Goal: Find specific page/section: Find specific page/section

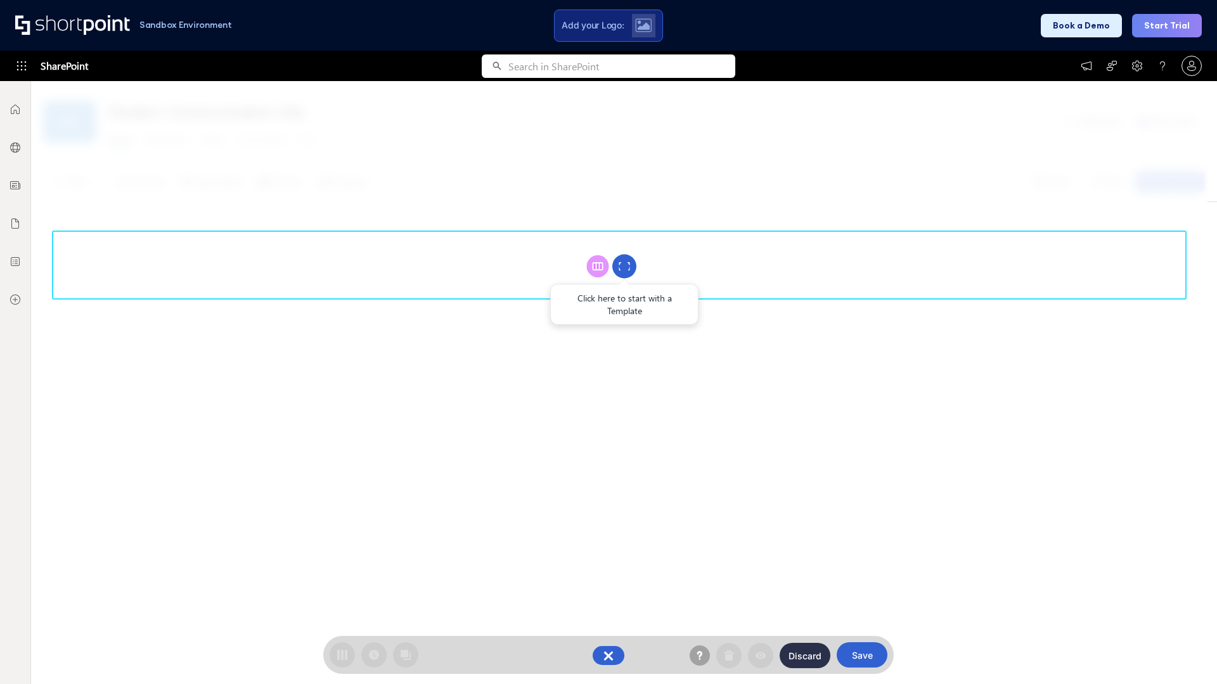
click at [624, 266] on circle at bounding box center [624, 267] width 24 height 24
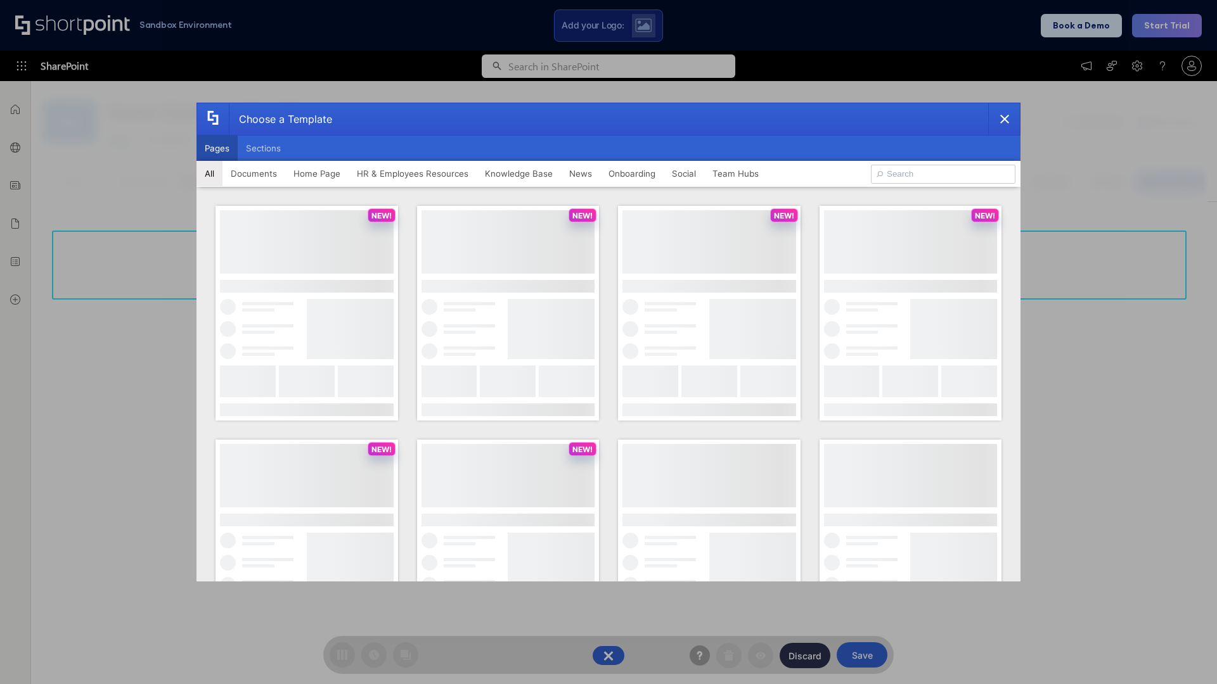
click at [217, 148] on button "Pages" at bounding box center [216, 148] width 41 height 25
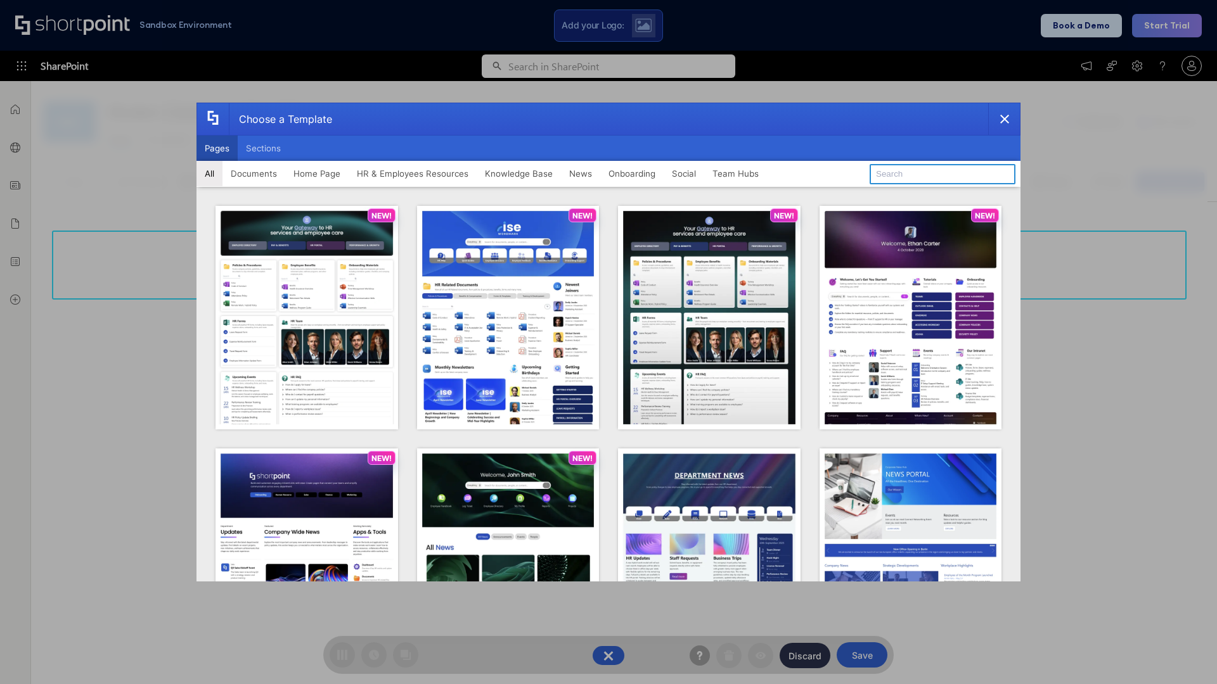
type input "HR 6"
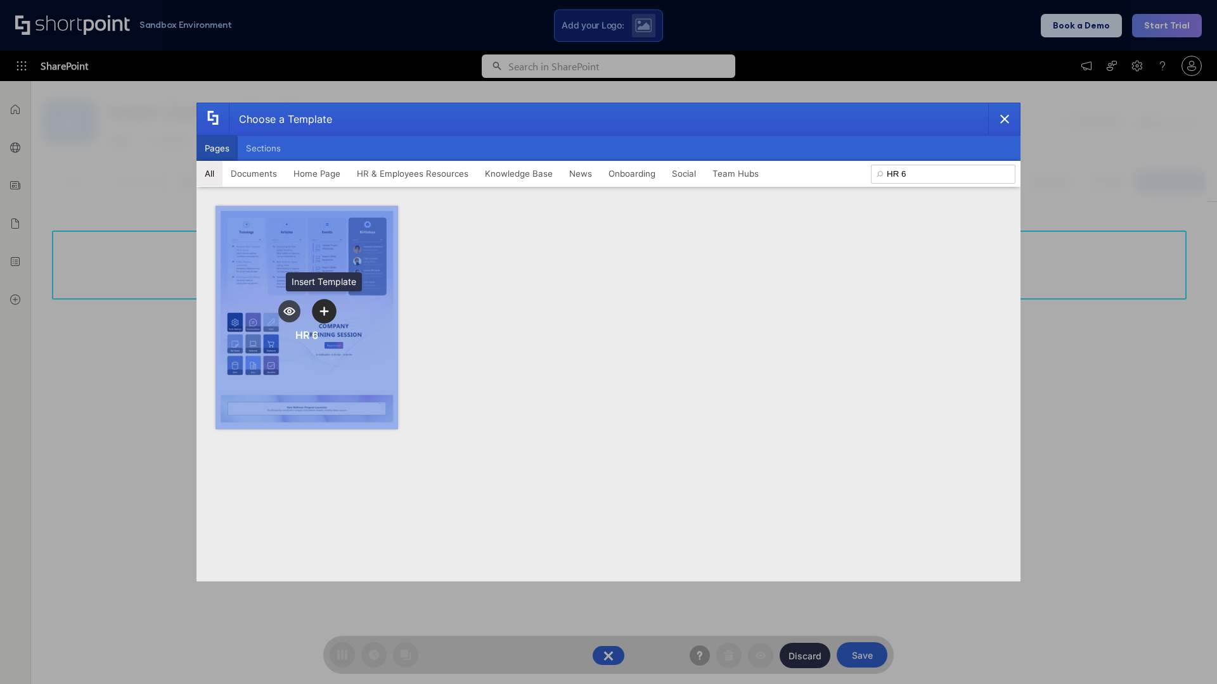
click at [324, 311] on icon "template selector" at bounding box center [323, 311] width 9 height 9
